Goal: Feedback & Contribution: Leave review/rating

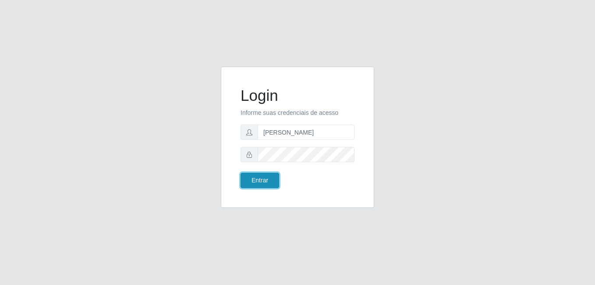
click at [258, 179] on button "Entrar" at bounding box center [260, 180] width 39 height 15
click at [254, 183] on button "Entrar" at bounding box center [260, 180] width 39 height 15
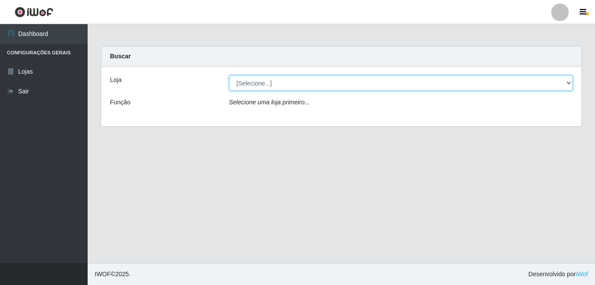
click at [288, 86] on select "[Selecione...] [PERSON_NAME]" at bounding box center [401, 82] width 344 height 15
select select "230"
click at [229, 75] on select "[Selecione...] [PERSON_NAME]" at bounding box center [401, 82] width 344 height 15
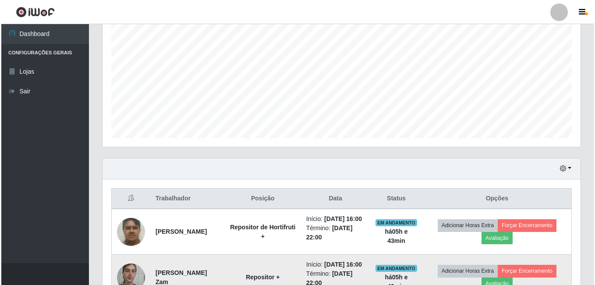
scroll to position [263, 0]
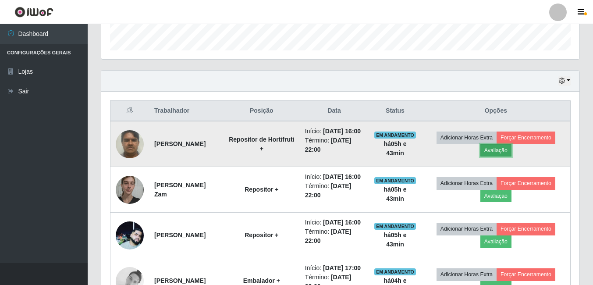
click at [499, 156] on button "Avaliação" at bounding box center [495, 150] width 31 height 12
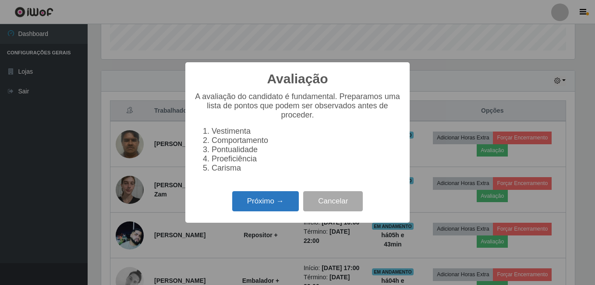
click at [272, 209] on button "Próximo →" at bounding box center [265, 201] width 67 height 21
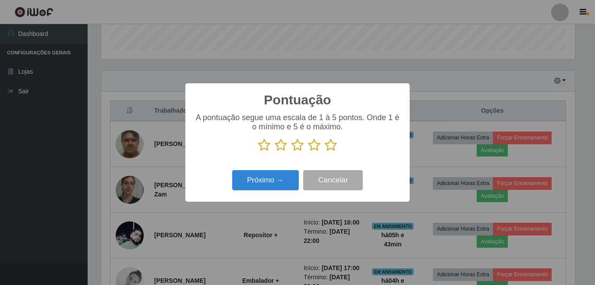
scroll to position [438089, 437797]
click at [331, 147] on icon at bounding box center [331, 144] width 12 height 13
click at [325, 152] on input "radio" at bounding box center [325, 152] width 0 height 0
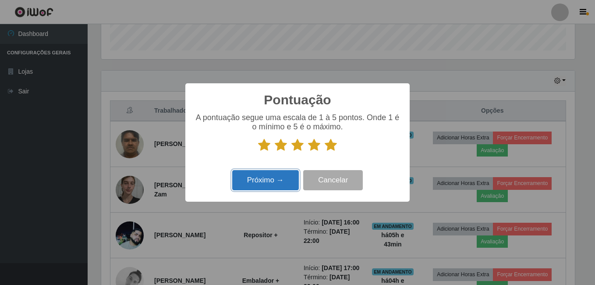
click at [284, 176] on button "Próximo →" at bounding box center [265, 180] width 67 height 21
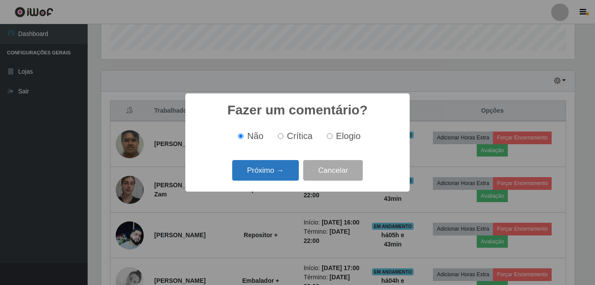
click at [284, 174] on button "Próximo →" at bounding box center [265, 170] width 67 height 21
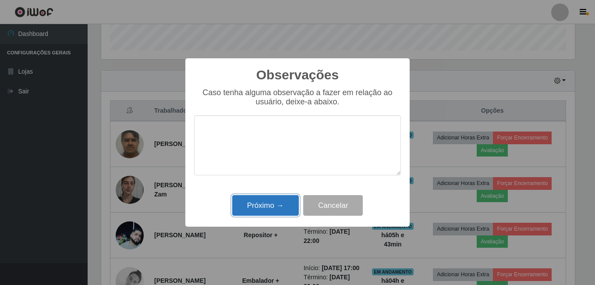
click at [273, 205] on button "Próximo →" at bounding box center [265, 205] width 67 height 21
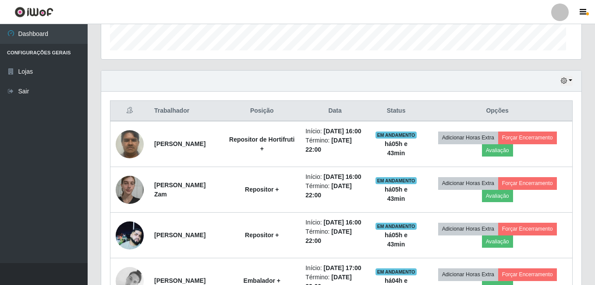
scroll to position [182, 478]
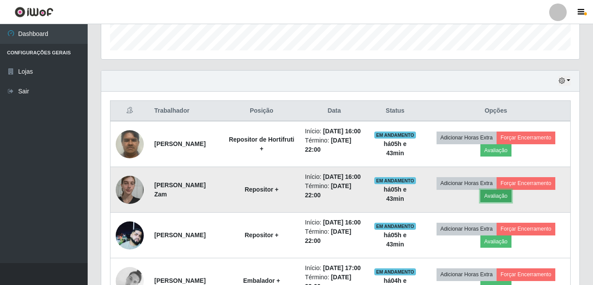
click at [505, 202] on button "Avaliação" at bounding box center [495, 196] width 31 height 12
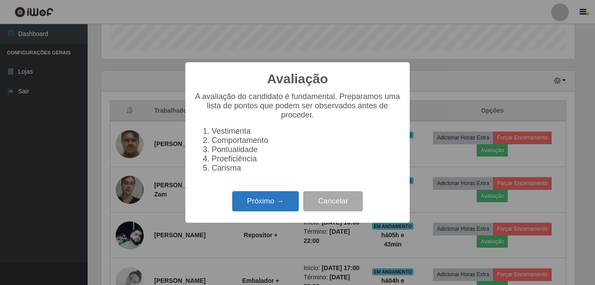
click at [262, 209] on button "Próximo →" at bounding box center [265, 201] width 67 height 21
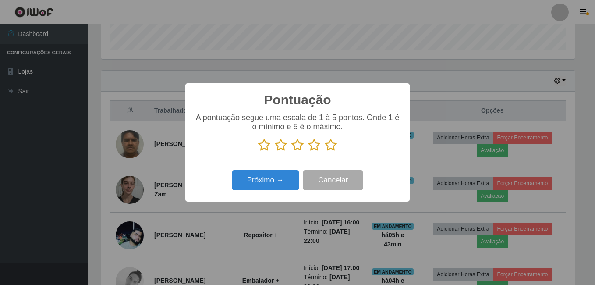
scroll to position [438089, 437797]
click at [333, 146] on icon at bounding box center [331, 144] width 12 height 13
click at [325, 152] on input "radio" at bounding box center [325, 152] width 0 height 0
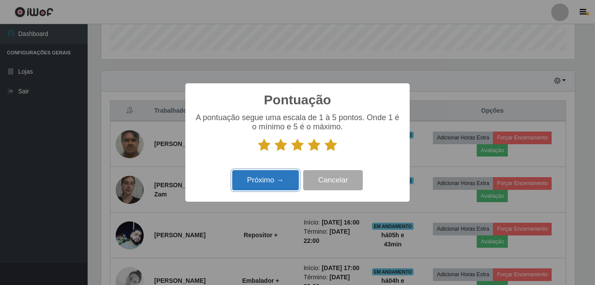
click at [285, 177] on button "Próximo →" at bounding box center [265, 180] width 67 height 21
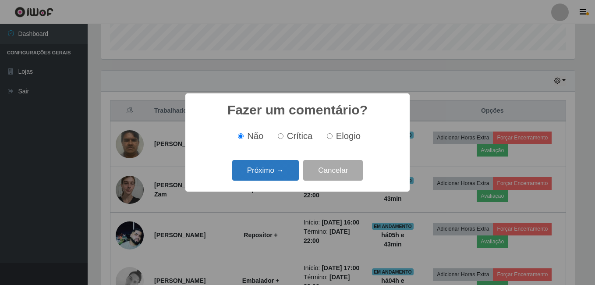
click at [280, 174] on button "Próximo →" at bounding box center [265, 170] width 67 height 21
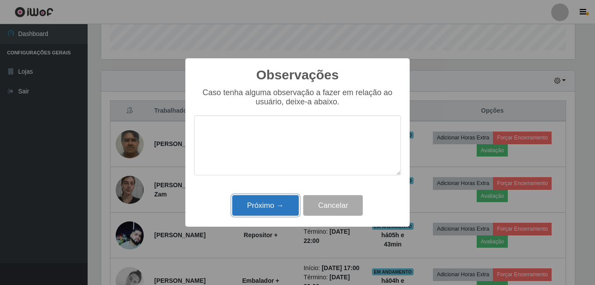
click at [268, 207] on button "Próximo →" at bounding box center [265, 205] width 67 height 21
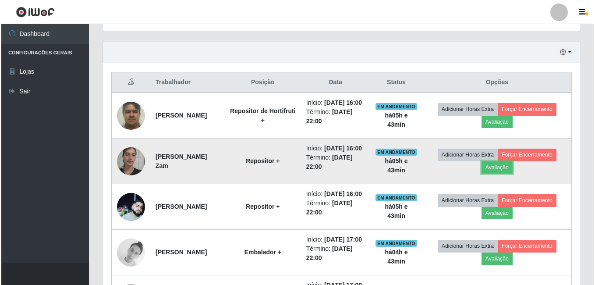
scroll to position [307, 0]
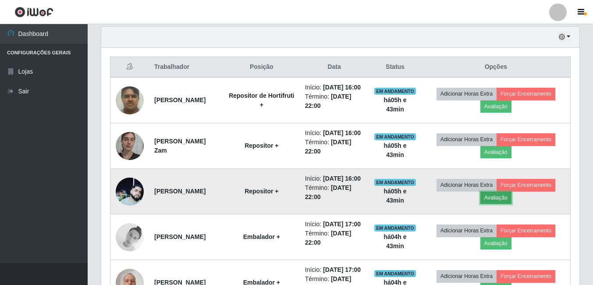
click at [499, 204] on button "Avaliação" at bounding box center [495, 198] width 31 height 12
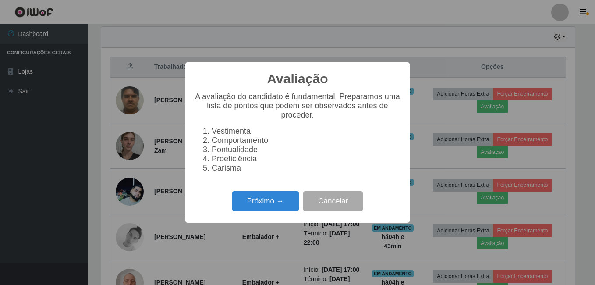
scroll to position [182, 474]
click at [259, 212] on button "Próximo →" at bounding box center [265, 201] width 67 height 21
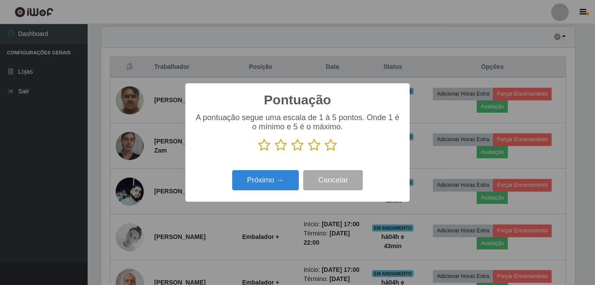
scroll to position [438089, 437797]
drag, startPoint x: 328, startPoint y: 146, endPoint x: 310, endPoint y: 158, distance: 22.1
click at [328, 146] on icon at bounding box center [331, 144] width 12 height 13
click at [325, 152] on input "radio" at bounding box center [325, 152] width 0 height 0
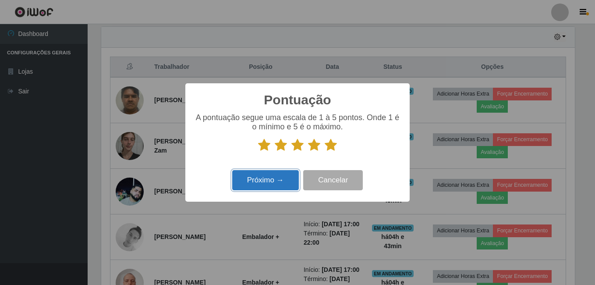
click at [277, 179] on button "Próximo →" at bounding box center [265, 180] width 67 height 21
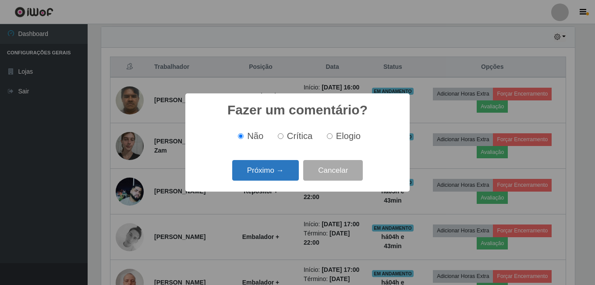
click at [276, 172] on button "Próximo →" at bounding box center [265, 170] width 67 height 21
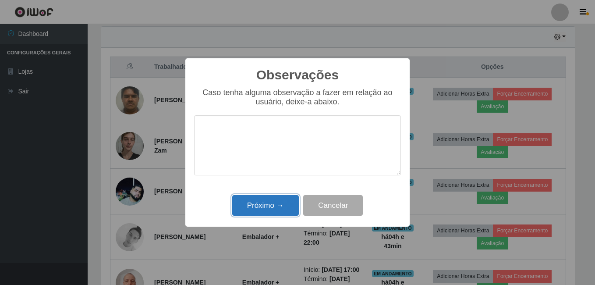
click at [257, 208] on button "Próximo →" at bounding box center [265, 205] width 67 height 21
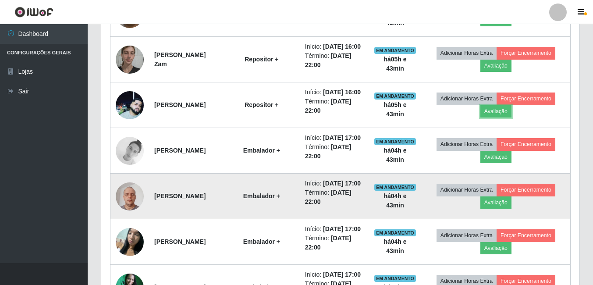
scroll to position [394, 0]
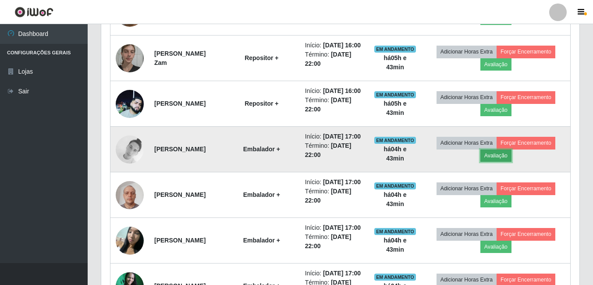
click at [497, 162] on button "Avaliação" at bounding box center [495, 155] width 31 height 12
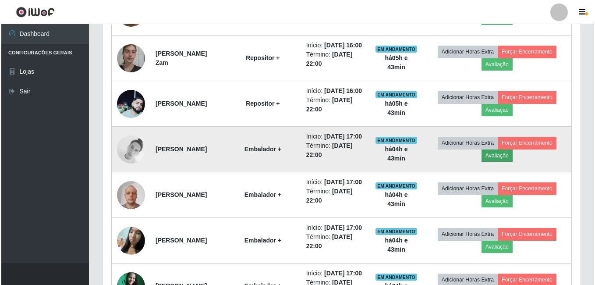
scroll to position [182, 474]
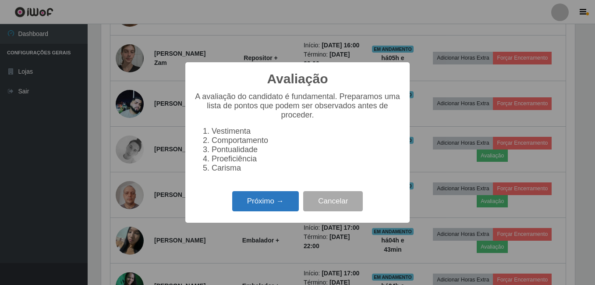
click at [262, 203] on button "Próximo →" at bounding box center [265, 201] width 67 height 21
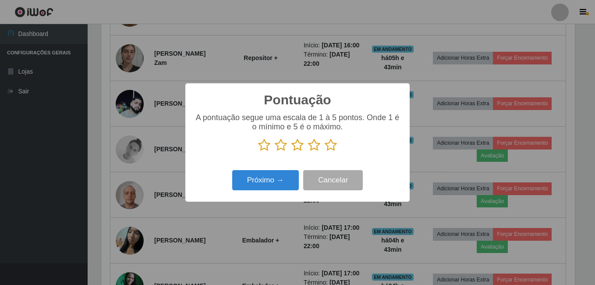
click at [329, 147] on icon at bounding box center [331, 144] width 12 height 13
click at [325, 152] on input "radio" at bounding box center [325, 152] width 0 height 0
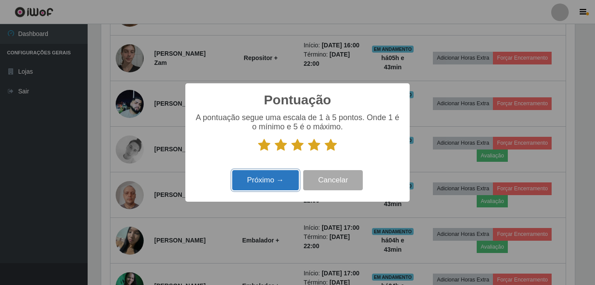
click at [266, 183] on button "Próximo →" at bounding box center [265, 180] width 67 height 21
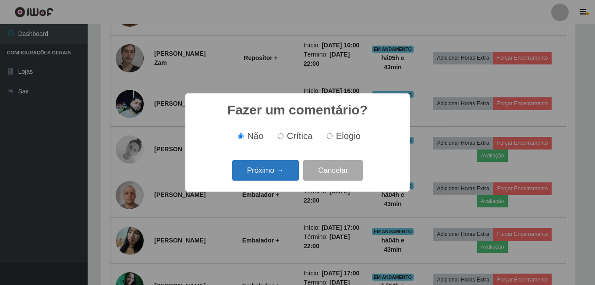
click at [272, 174] on button "Próximo →" at bounding box center [265, 170] width 67 height 21
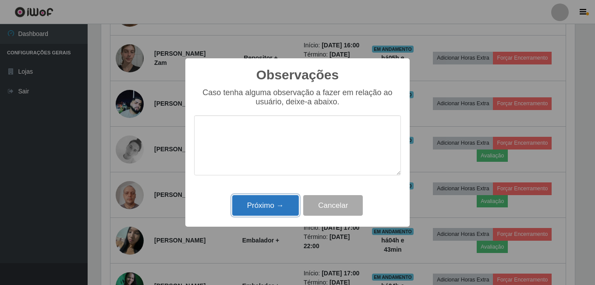
click at [264, 208] on button "Próximo →" at bounding box center [265, 205] width 67 height 21
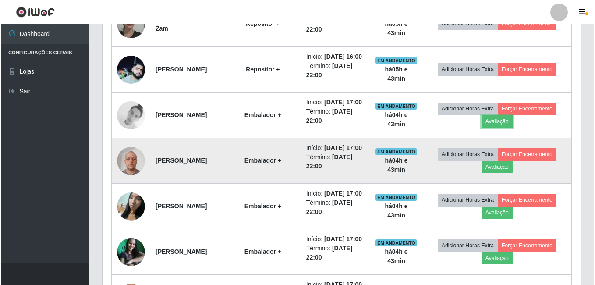
scroll to position [438, 0]
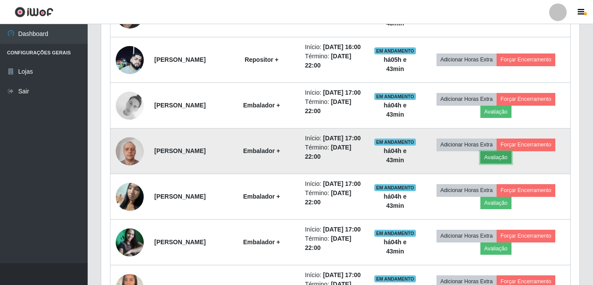
click at [499, 163] on button "Avaliação" at bounding box center [495, 157] width 31 height 12
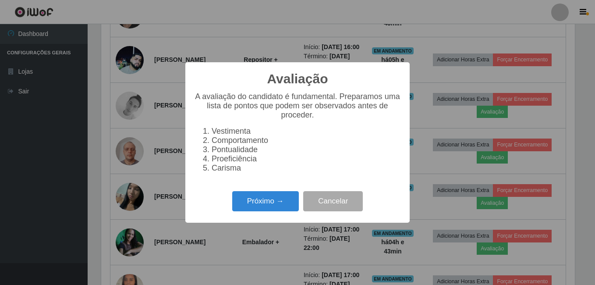
scroll to position [182, 474]
click at [272, 209] on button "Próximo →" at bounding box center [265, 201] width 67 height 21
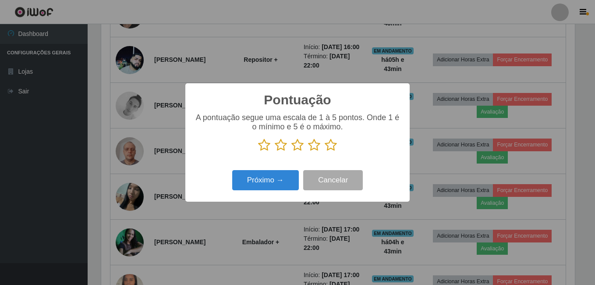
click at [329, 146] on icon at bounding box center [331, 144] width 12 height 13
click at [325, 152] on input "radio" at bounding box center [325, 152] width 0 height 0
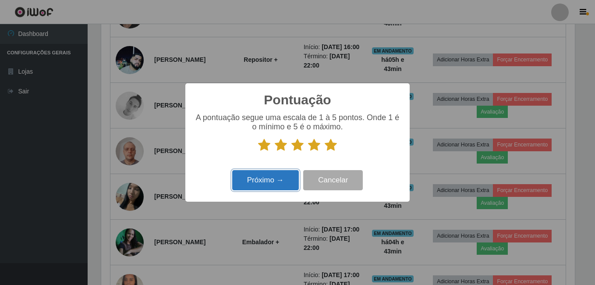
click at [273, 178] on button "Próximo →" at bounding box center [265, 180] width 67 height 21
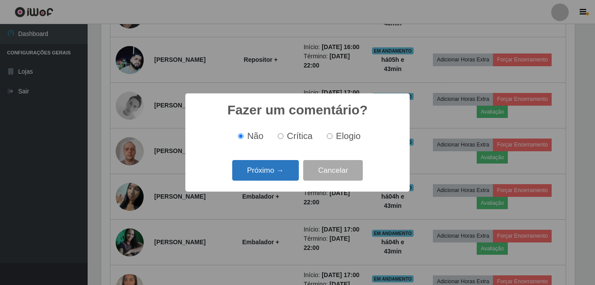
click at [274, 177] on button "Próximo →" at bounding box center [265, 170] width 67 height 21
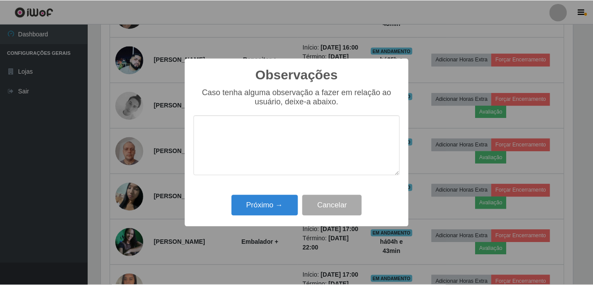
scroll to position [0, 0]
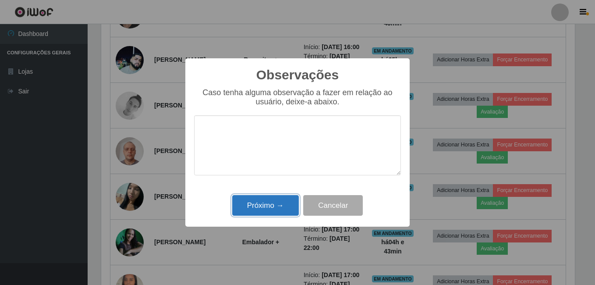
click at [267, 200] on button "Próximo →" at bounding box center [265, 205] width 67 height 21
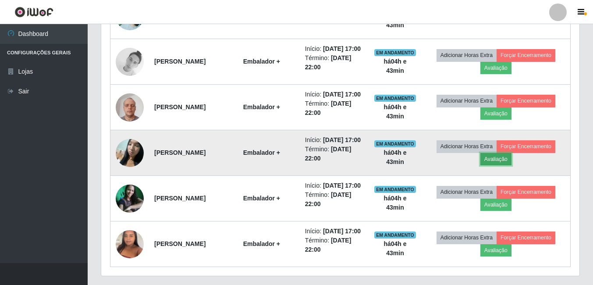
click at [500, 165] on button "Avaliação" at bounding box center [495, 159] width 31 height 12
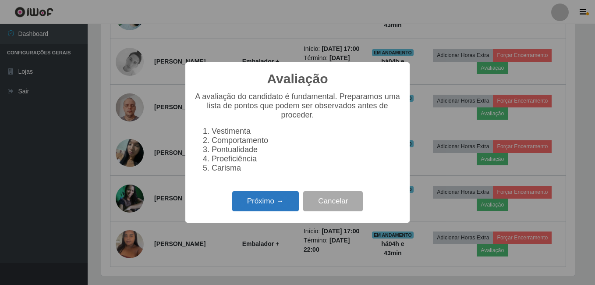
click at [273, 211] on button "Próximo →" at bounding box center [265, 201] width 67 height 21
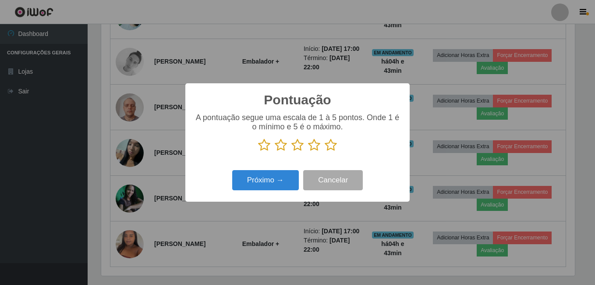
click at [330, 143] on icon at bounding box center [331, 144] width 12 height 13
click at [325, 152] on input "radio" at bounding box center [325, 152] width 0 height 0
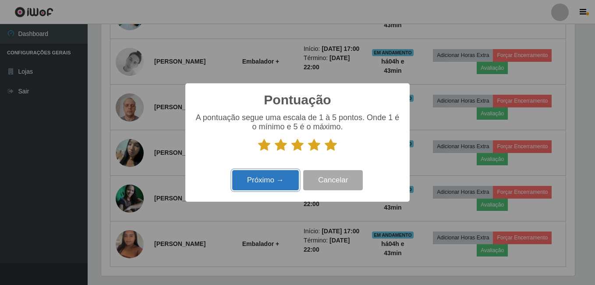
click at [282, 184] on button "Próximo →" at bounding box center [265, 180] width 67 height 21
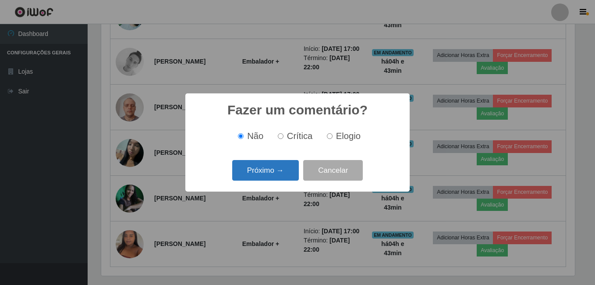
click at [285, 174] on button "Próximo →" at bounding box center [265, 170] width 67 height 21
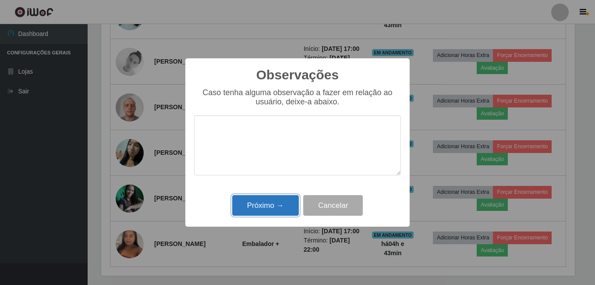
click at [269, 211] on button "Próximo →" at bounding box center [265, 205] width 67 height 21
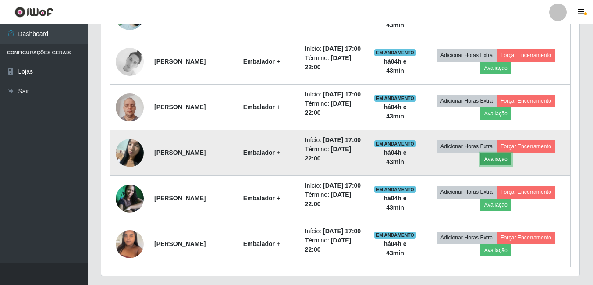
click at [502, 165] on button "Avaliação" at bounding box center [495, 159] width 31 height 12
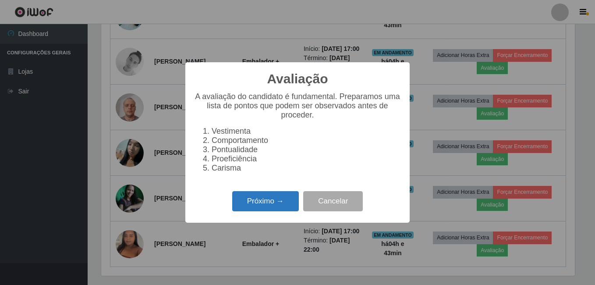
click at [278, 205] on button "Próximo →" at bounding box center [265, 201] width 67 height 21
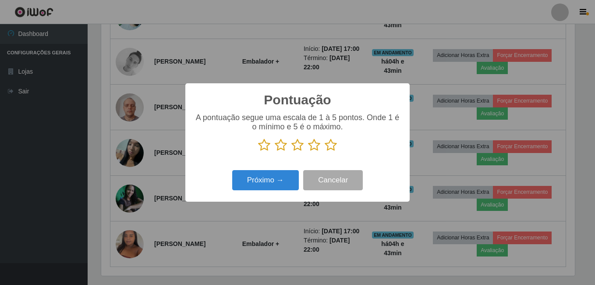
drag, startPoint x: 330, startPoint y: 145, endPoint x: 324, endPoint y: 149, distance: 7.3
click at [330, 146] on icon at bounding box center [331, 144] width 12 height 13
click at [325, 152] on input "radio" at bounding box center [325, 152] width 0 height 0
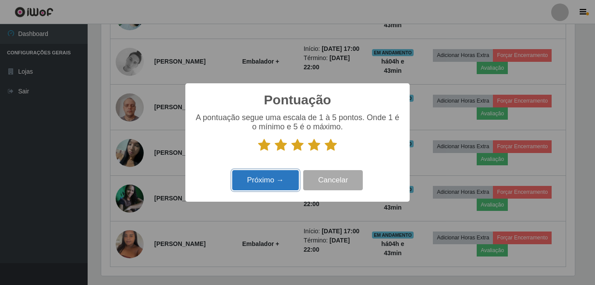
click at [265, 181] on button "Próximo →" at bounding box center [265, 180] width 67 height 21
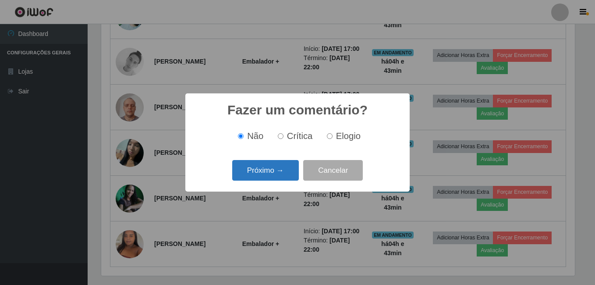
click at [276, 174] on button "Próximo →" at bounding box center [265, 170] width 67 height 21
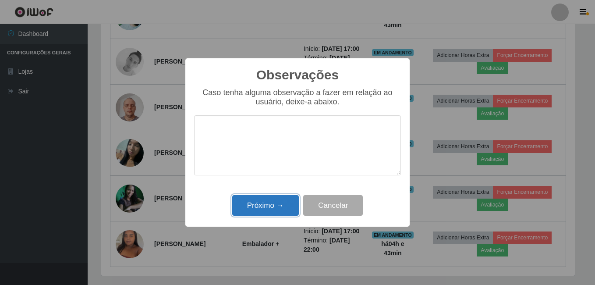
click at [271, 203] on button "Próximo →" at bounding box center [265, 205] width 67 height 21
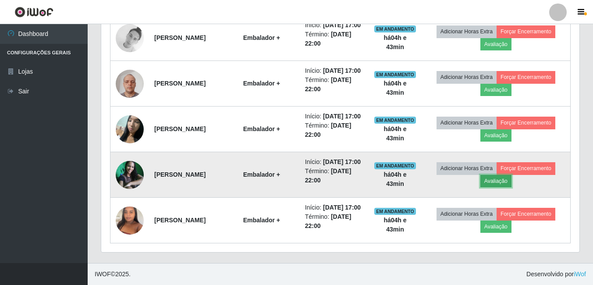
click at [504, 187] on button "Avaliação" at bounding box center [495, 181] width 31 height 12
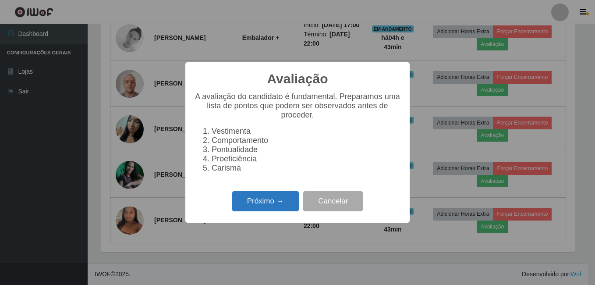
click at [280, 206] on button "Próximo →" at bounding box center [265, 201] width 67 height 21
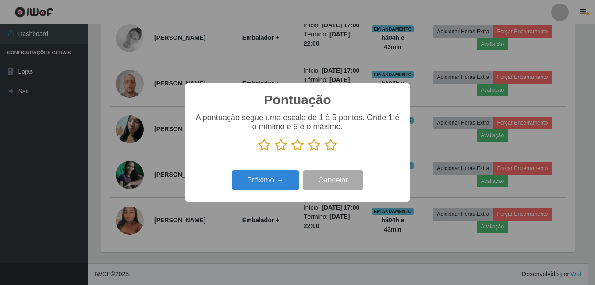
click at [332, 147] on icon at bounding box center [331, 144] width 12 height 13
click at [325, 152] on input "radio" at bounding box center [325, 152] width 0 height 0
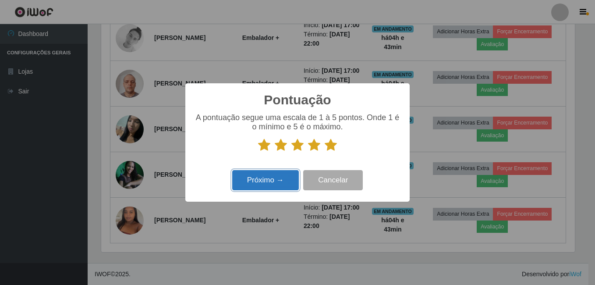
click at [279, 177] on button "Próximo →" at bounding box center [265, 180] width 67 height 21
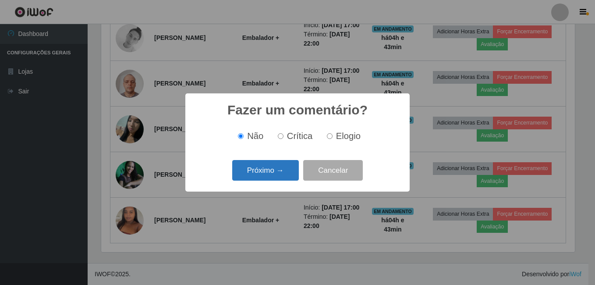
click at [270, 177] on button "Próximo →" at bounding box center [265, 170] width 67 height 21
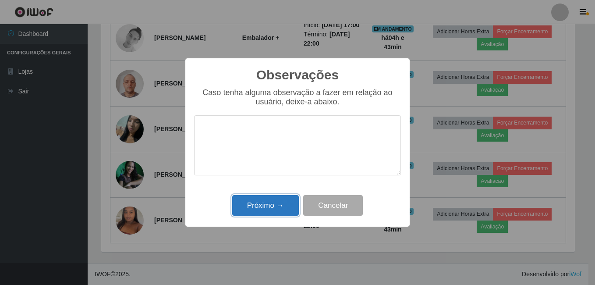
click at [265, 207] on button "Próximo →" at bounding box center [265, 205] width 67 height 21
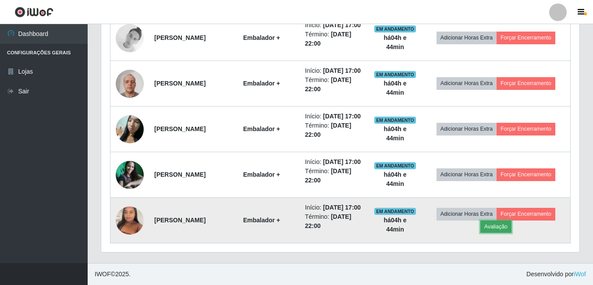
click at [498, 232] on button "Avaliação" at bounding box center [495, 226] width 31 height 12
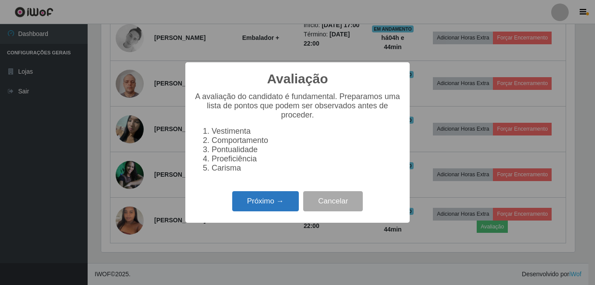
click at [261, 205] on button "Próximo →" at bounding box center [265, 201] width 67 height 21
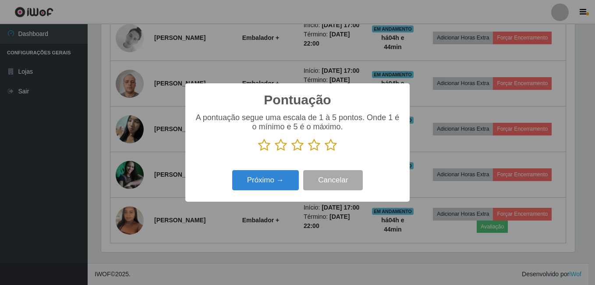
click at [330, 147] on icon at bounding box center [331, 144] width 12 height 13
click at [325, 152] on input "radio" at bounding box center [325, 152] width 0 height 0
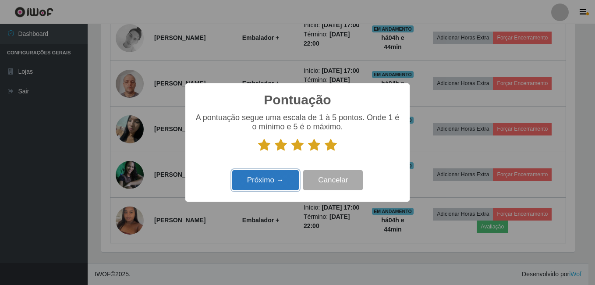
click at [281, 179] on button "Próximo →" at bounding box center [265, 180] width 67 height 21
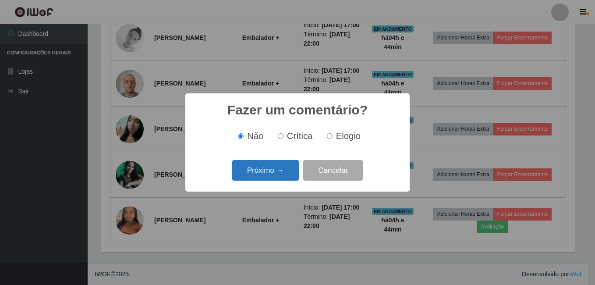
click at [276, 175] on button "Próximo →" at bounding box center [265, 170] width 67 height 21
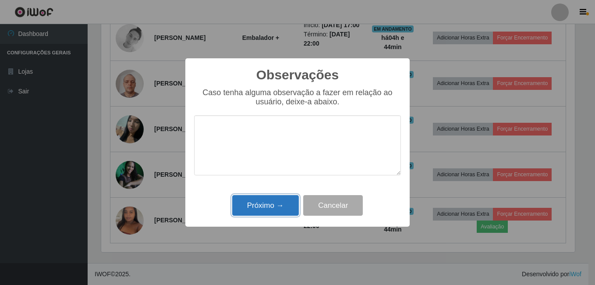
click at [282, 197] on button "Próximo →" at bounding box center [265, 205] width 67 height 21
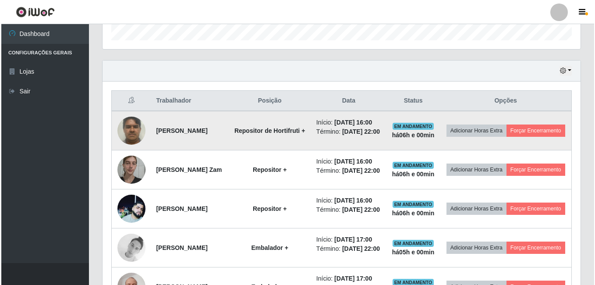
scroll to position [273, 0]
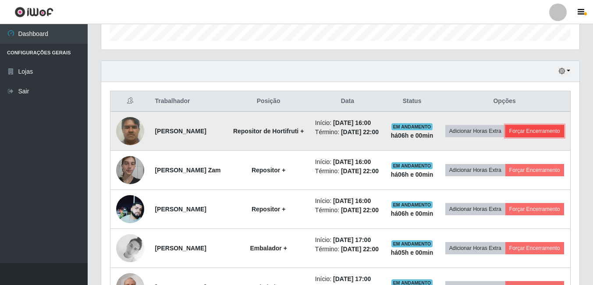
click at [505, 137] on button "Forçar Encerramento" at bounding box center [534, 131] width 59 height 12
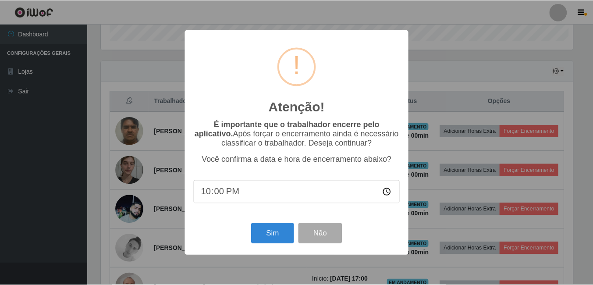
scroll to position [182, 474]
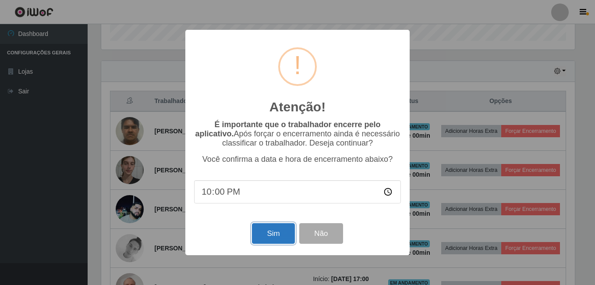
click at [275, 236] on button "Sim" at bounding box center [273, 233] width 43 height 21
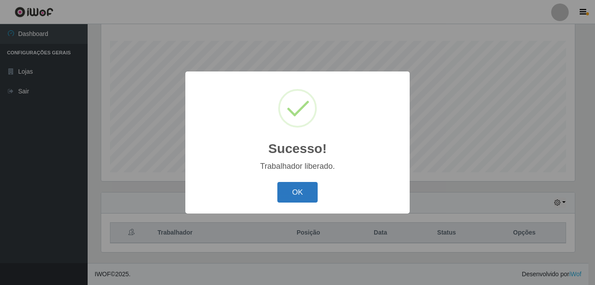
click at [287, 191] on button "OK" at bounding box center [297, 192] width 41 height 21
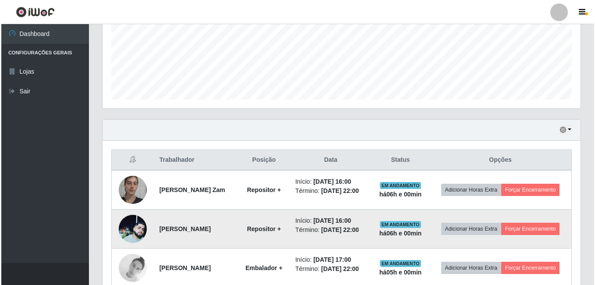
scroll to position [229, 0]
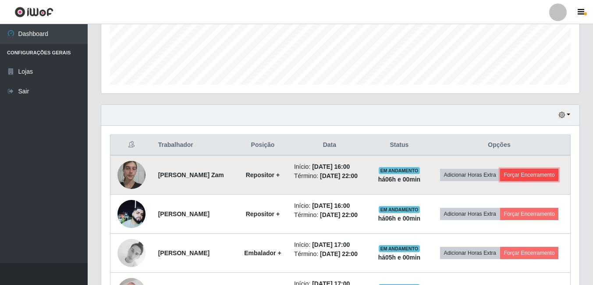
click at [522, 174] on button "Forçar Encerramento" at bounding box center [529, 175] width 59 height 12
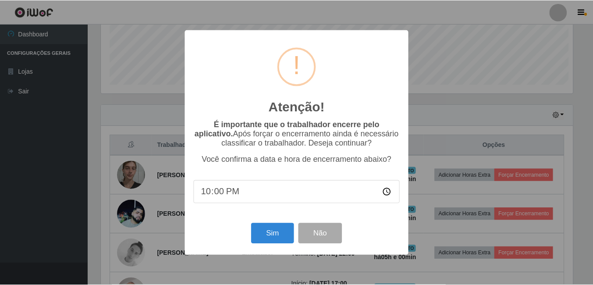
scroll to position [182, 474]
click at [265, 235] on button "Sim" at bounding box center [273, 233] width 43 height 21
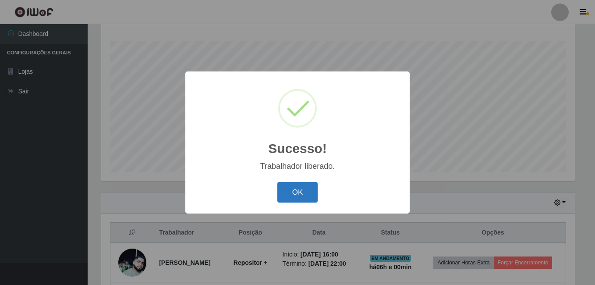
click at [291, 194] on button "OK" at bounding box center [297, 192] width 41 height 21
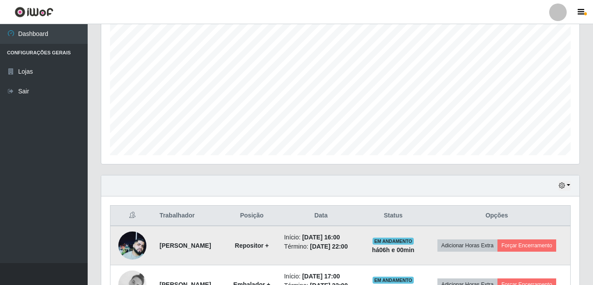
scroll to position [185, 0]
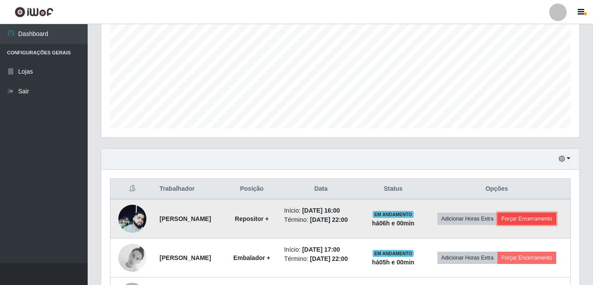
click at [525, 220] on button "Forçar Encerramento" at bounding box center [526, 219] width 59 height 12
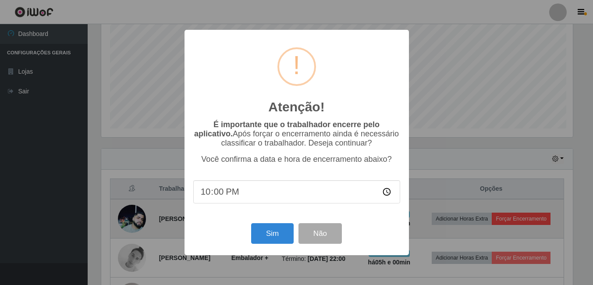
scroll to position [182, 474]
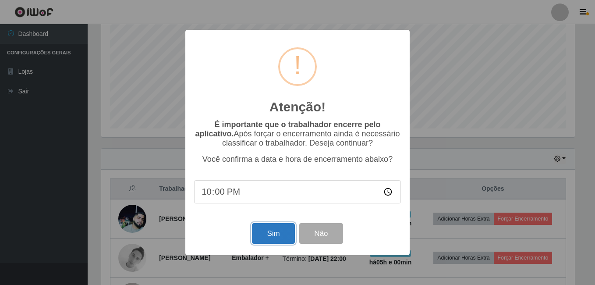
click at [284, 236] on button "Sim" at bounding box center [273, 233] width 43 height 21
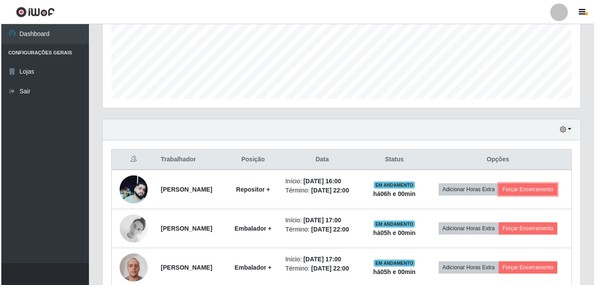
scroll to position [316, 0]
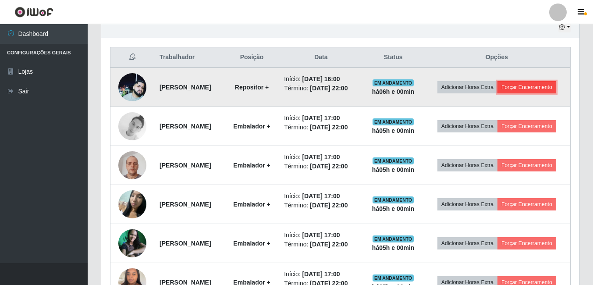
click at [524, 86] on button "Forçar Encerramento" at bounding box center [526, 87] width 59 height 12
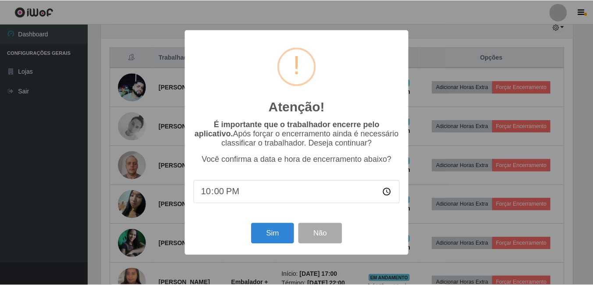
scroll to position [141, 0]
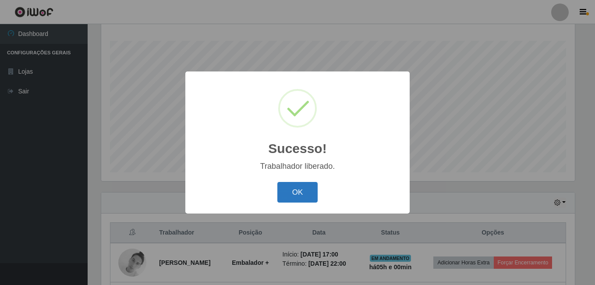
click at [299, 192] on button "OK" at bounding box center [297, 192] width 41 height 21
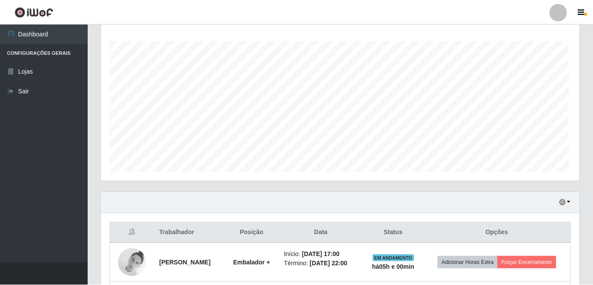
scroll to position [438089, 437792]
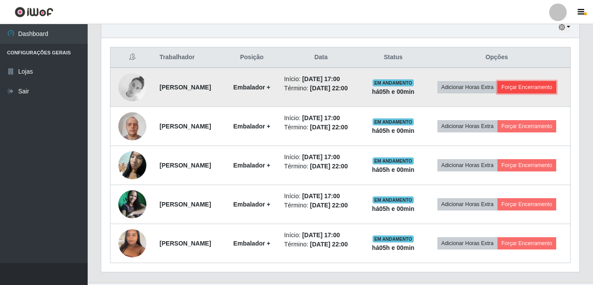
click at [527, 88] on button "Forçar Encerramento" at bounding box center [526, 87] width 59 height 12
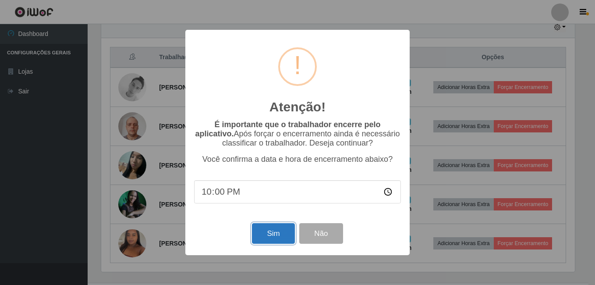
click at [265, 239] on button "Sim" at bounding box center [273, 233] width 43 height 21
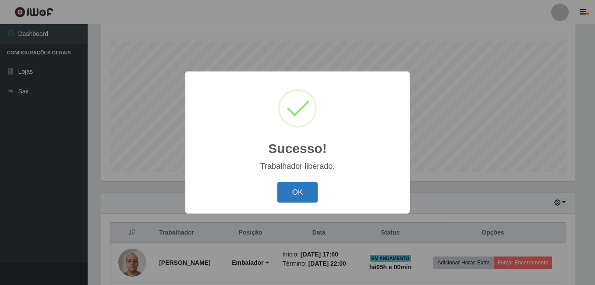
click at [287, 192] on button "OK" at bounding box center [297, 192] width 41 height 21
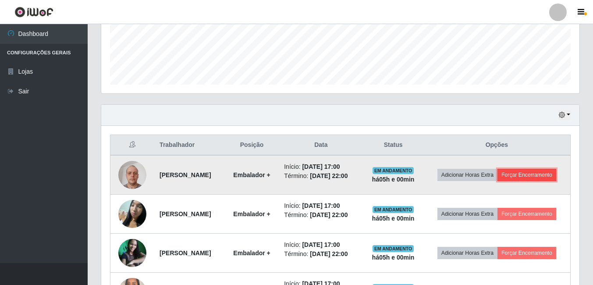
click at [521, 175] on button "Forçar Encerramento" at bounding box center [526, 175] width 59 height 12
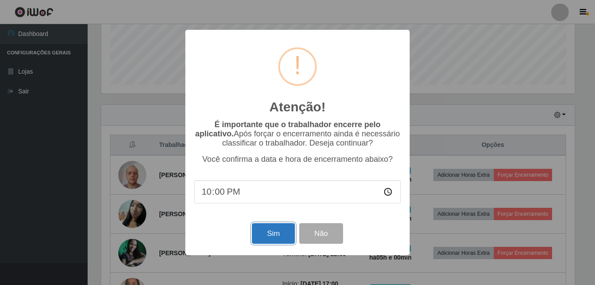
click at [269, 236] on button "Sim" at bounding box center [273, 233] width 43 height 21
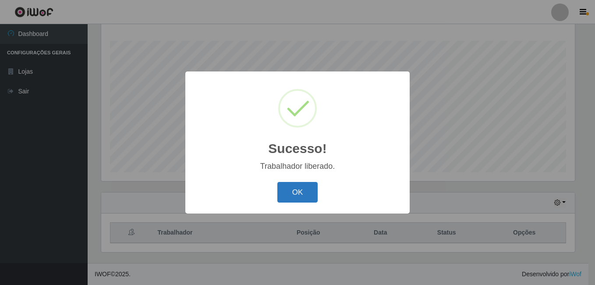
click at [312, 194] on button "OK" at bounding box center [297, 192] width 41 height 21
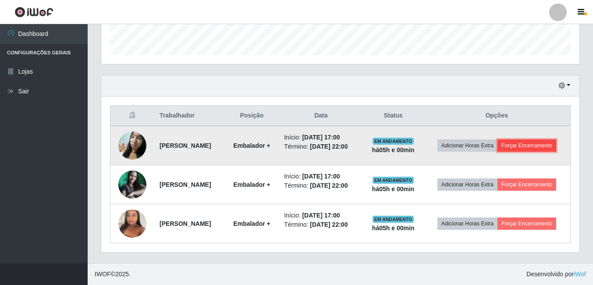
click at [532, 147] on button "Forçar Encerramento" at bounding box center [526, 145] width 59 height 12
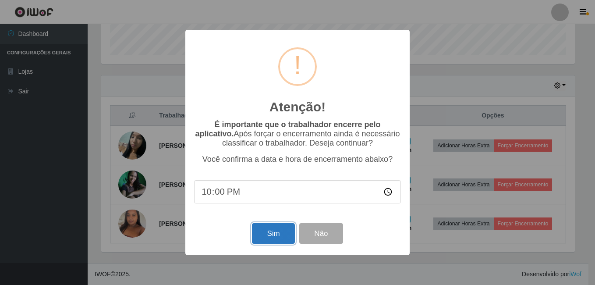
click at [266, 236] on button "Sim" at bounding box center [273, 233] width 43 height 21
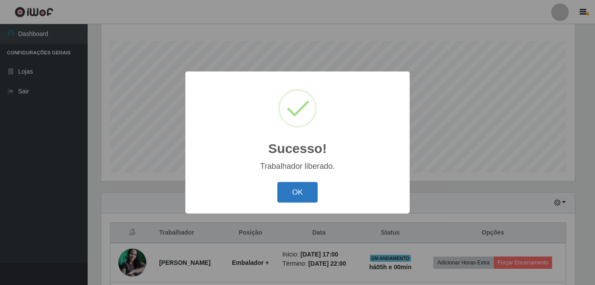
click at [309, 195] on button "OK" at bounding box center [297, 192] width 41 height 21
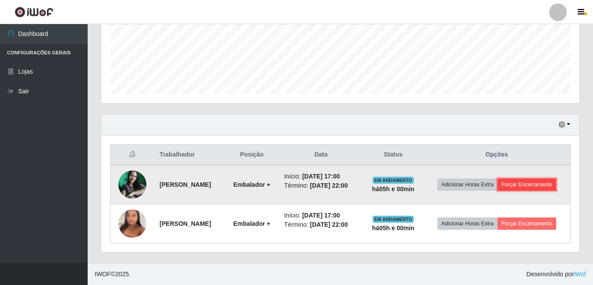
click at [517, 181] on button "Forçar Encerramento" at bounding box center [526, 184] width 59 height 12
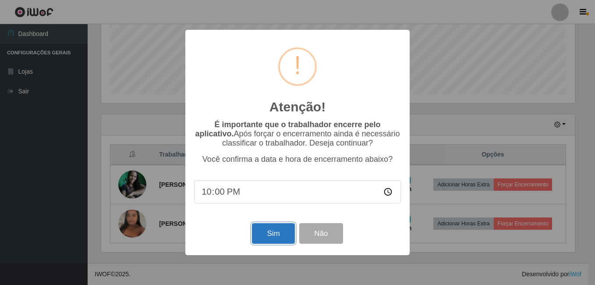
click at [273, 238] on button "Sim" at bounding box center [273, 233] width 43 height 21
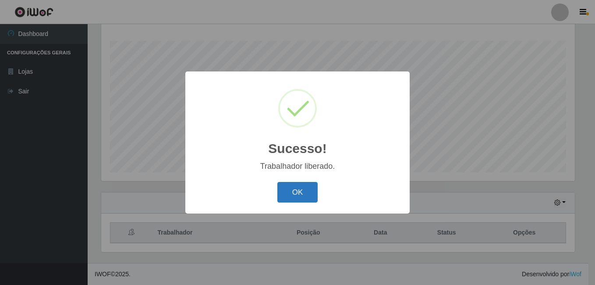
click at [295, 194] on button "OK" at bounding box center [297, 192] width 41 height 21
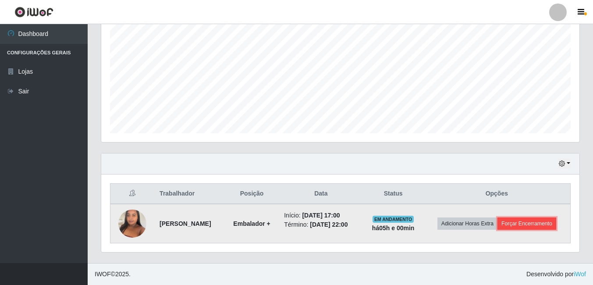
click at [517, 224] on button "Forçar Encerramento" at bounding box center [526, 223] width 59 height 12
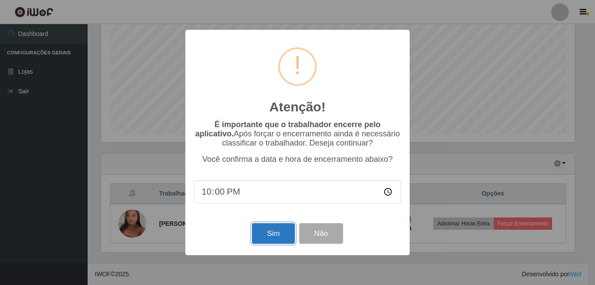
click at [278, 231] on button "Sim" at bounding box center [273, 233] width 43 height 21
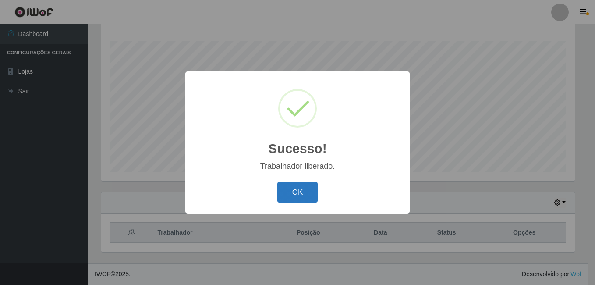
click at [297, 195] on button "OK" at bounding box center [297, 192] width 41 height 21
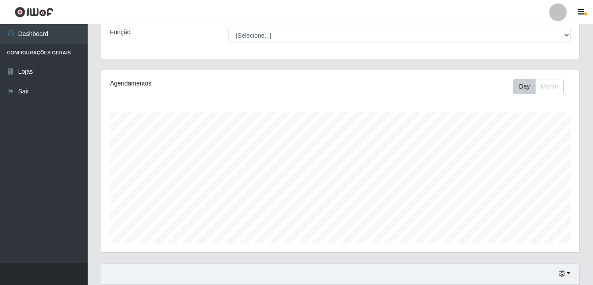
scroll to position [141, 0]
